Goal: Transaction & Acquisition: Download file/media

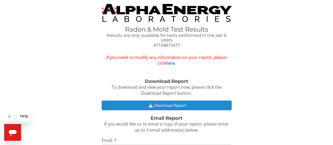
click at [161, 105] on button "Download Report" at bounding box center [167, 105] width 130 height 10
